Goal: Find specific page/section: Find specific page/section

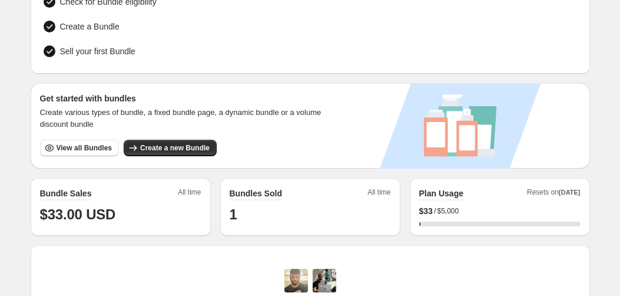
scroll to position [153, 0]
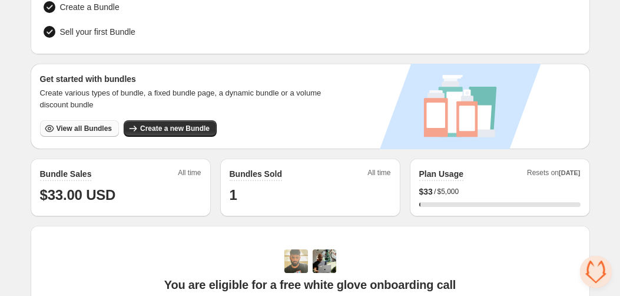
click at [101, 124] on span "View all Bundles" at bounding box center [84, 128] width 55 height 9
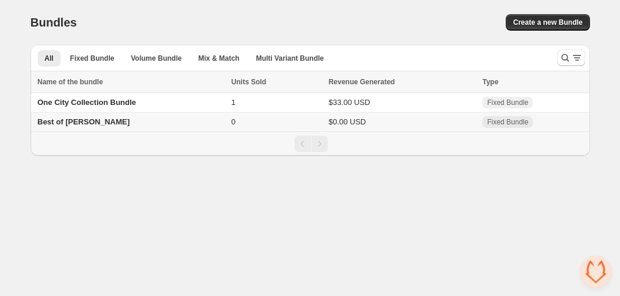
click at [114, 93] on td "One City Collection Bundle" at bounding box center [129, 102] width 197 height 19
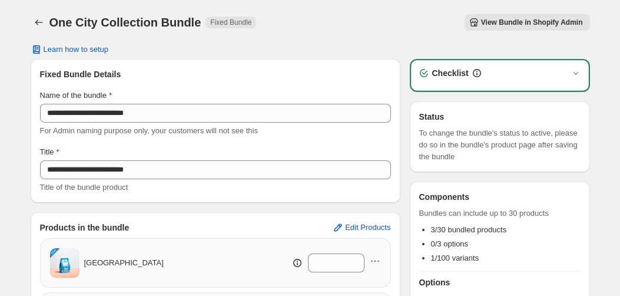
click at [503, 22] on span "View Bundle in Shopify Admin" at bounding box center [532, 22] width 102 height 9
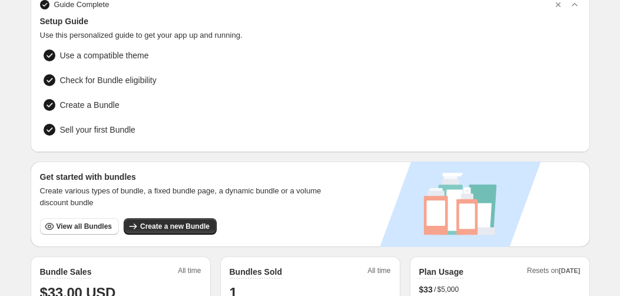
scroll to position [53, 0]
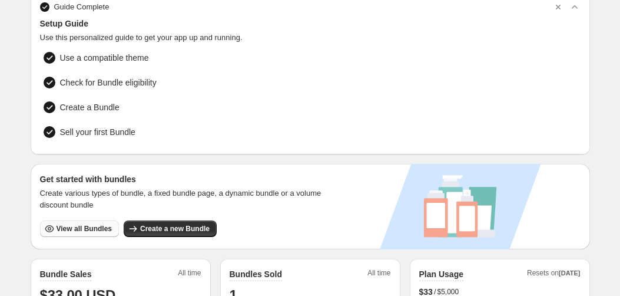
click at [103, 224] on span "View all Bundles" at bounding box center [84, 228] width 55 height 9
